Goal: Task Accomplishment & Management: Complete application form

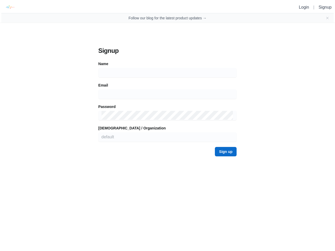
click at [168, 81] on form "Signup Name Email [DEMOGRAPHIC_DATA] / Organization default Sign up" at bounding box center [167, 102] width 139 height 110
click at [8, 7] on img at bounding box center [10, 7] width 12 height 12
click at [328, 18] on icon "Close banner" at bounding box center [328, 18] width 2 height 2
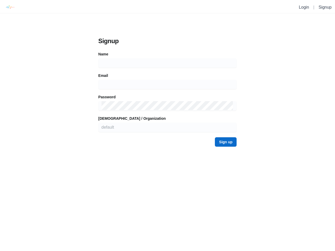
click at [168, 73] on form "Signup Name Email [DEMOGRAPHIC_DATA] / Organization default Sign up" at bounding box center [167, 92] width 139 height 110
click at [168, 94] on form "Signup Name Email [DEMOGRAPHIC_DATA] / Organization default Sign up" at bounding box center [167, 92] width 139 height 110
click at [168, 116] on form "Signup Name Email [DEMOGRAPHIC_DATA] / Organization default Sign up" at bounding box center [167, 92] width 139 height 110
click at [168, 137] on form "Signup Name Email [DEMOGRAPHIC_DATA] / Organization default Sign up" at bounding box center [167, 92] width 139 height 110
click at [226, 152] on div "Signup Name Email [DEMOGRAPHIC_DATA] / Organization default Sign up" at bounding box center [167, 92] width 149 height 120
